Goal: Navigation & Orientation: Understand site structure

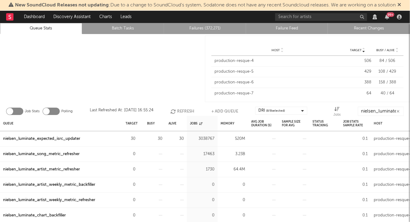
click at [178, 112] on button "Refresh" at bounding box center [182, 111] width 24 height 9
click at [111, 88] on div at bounding box center [102, 69] width 205 height 70
click at [175, 108] on button "Refresh" at bounding box center [182, 111] width 24 height 9
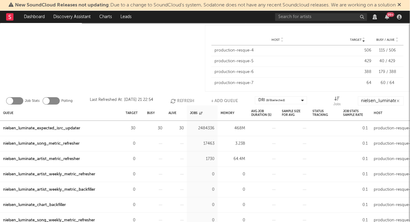
click at [182, 97] on button "Refresh" at bounding box center [182, 100] width 24 height 9
click at [150, 16] on nav "Dashboard Discovery Assistant Charts Leads 99 +" at bounding box center [205, 17] width 410 height 12
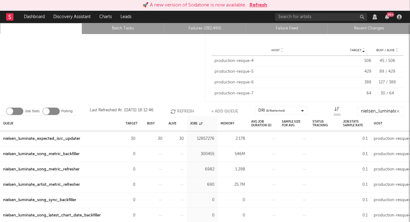
click at [124, 89] on div at bounding box center [102, 69] width 205 height 70
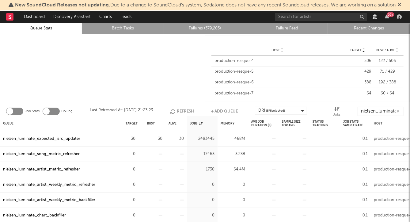
click at [126, 62] on div at bounding box center [102, 69] width 205 height 70
